Goal: Information Seeking & Learning: Learn about a topic

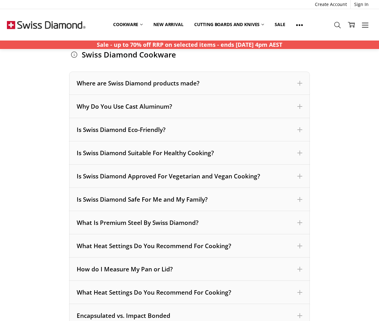
scroll to position [78, 0]
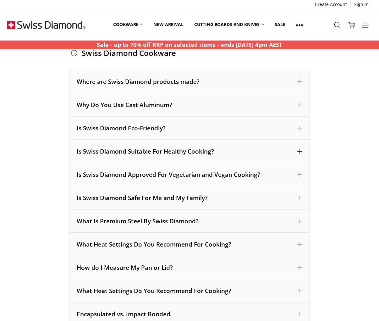
click at [105, 158] on div "Is Swiss Diamond Suitable For Healthy Cooking?" at bounding box center [189, 151] width 241 height 23
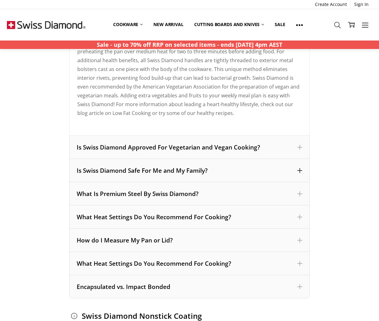
scroll to position [217, 0]
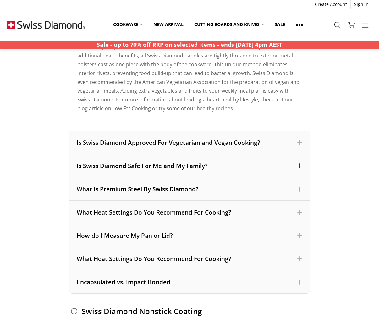
click at [101, 173] on div "Is Swiss Diamond Safe For Me and My Family?" at bounding box center [189, 165] width 241 height 23
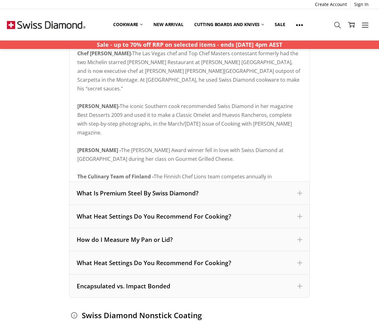
scroll to position [555, 0]
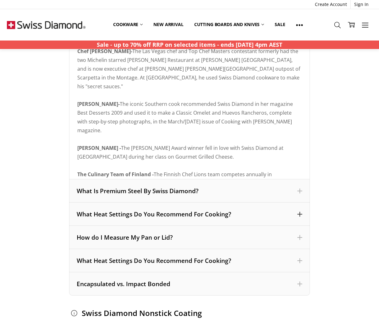
click at [102, 214] on div "What Heat Settings Do You Recommend For Cooking?" at bounding box center [190, 214] width 226 height 8
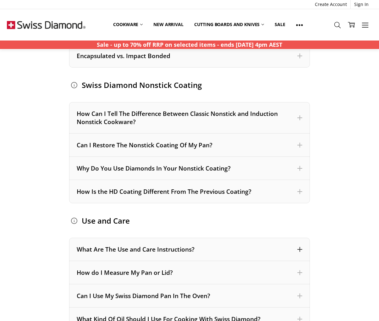
scroll to position [567, 0]
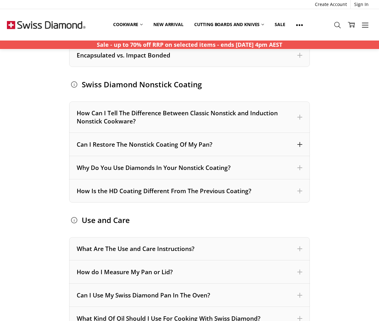
click at [104, 148] on div "Can I Restore The Nonstick Coating Of My Pan?" at bounding box center [190, 145] width 226 height 8
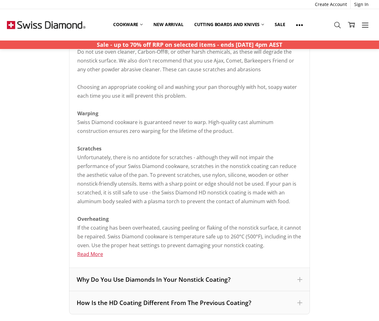
scroll to position [638, 0]
click at [138, 279] on div "Why Do You Use Diamonds In Your Nonstick Coating?" at bounding box center [190, 279] width 226 height 8
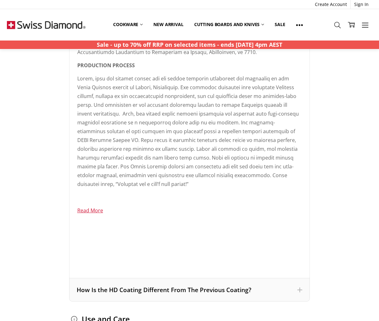
scroll to position [937, 0]
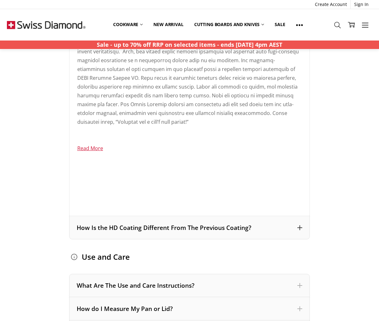
click at [157, 226] on div "How Is the HD Coating Different From The Previous Coating?" at bounding box center [190, 228] width 226 height 8
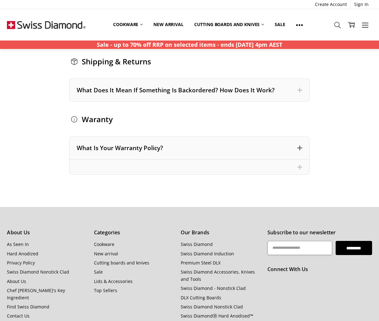
click at [151, 146] on div "What Is Your Warranty Policy?" at bounding box center [190, 148] width 226 height 8
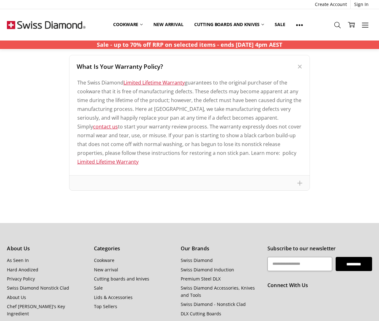
scroll to position [836, 0]
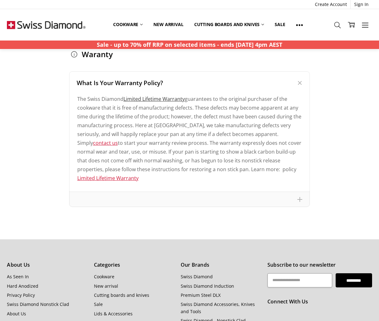
click at [171, 97] on link "Limited Lifetime Warranty" at bounding box center [154, 99] width 61 height 7
